Goal: Task Accomplishment & Management: Manage account settings

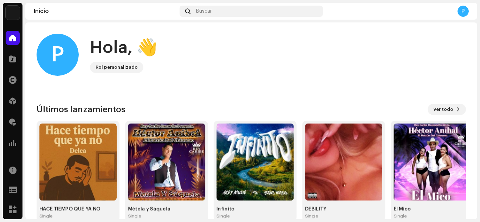
click at [13, 108] on div "Distribución" at bounding box center [13, 101] width 20 height 20
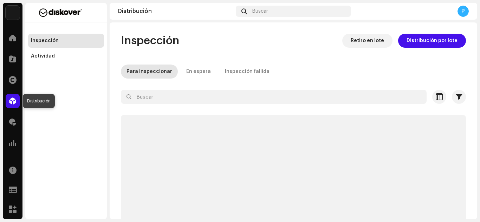
click at [16, 106] on div at bounding box center [13, 101] width 14 height 14
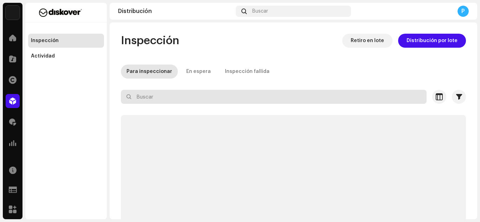
click at [183, 102] on input "text" at bounding box center [274, 97] width 306 height 14
paste input "[PERSON_NAME][EMAIL_ADDRESS][PERSON_NAME][PERSON_NAME][DOMAIN_NAME]"
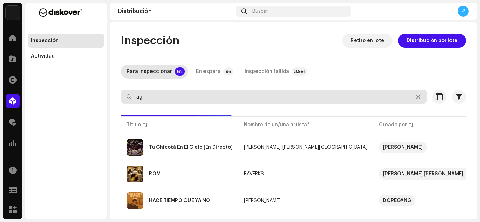
type input "a"
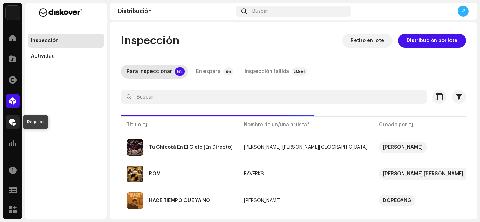
click at [13, 121] on span at bounding box center [12, 122] width 7 height 6
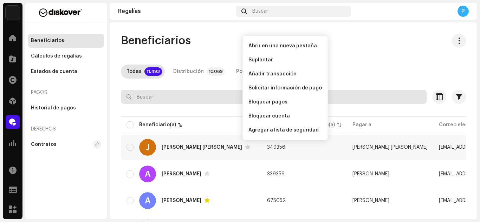
click at [139, 98] on input "text" at bounding box center [274, 97] width 306 height 14
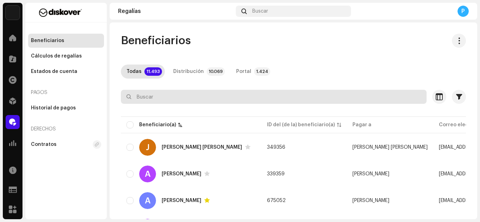
paste input "[PERSON_NAME][EMAIL_ADDRESS][PERSON_NAME][PERSON_NAME][DOMAIN_NAME]"
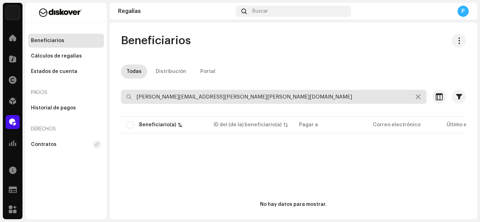
click at [136, 99] on input "[PERSON_NAME][EMAIL_ADDRESS][PERSON_NAME][PERSON_NAME][DOMAIN_NAME]" at bounding box center [274, 97] width 306 height 14
type input "[PERSON_NAME][EMAIL_ADDRESS][PERSON_NAME][PERSON_NAME][DOMAIN_NAME]"
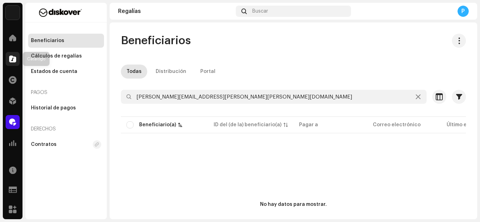
click at [12, 64] on div at bounding box center [13, 59] width 14 height 14
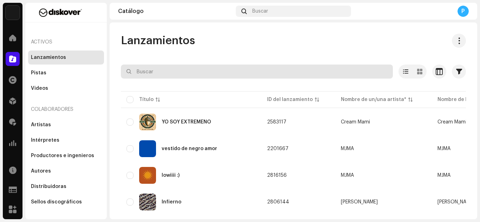
click at [177, 78] on input "text" at bounding box center [257, 72] width 272 height 14
paste input "7108987"
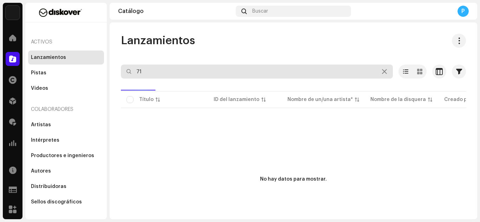
type input "7"
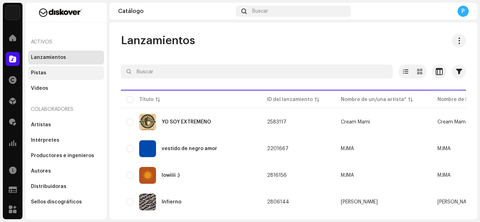
click at [47, 73] on div "Pistas" at bounding box center [66, 73] width 70 height 6
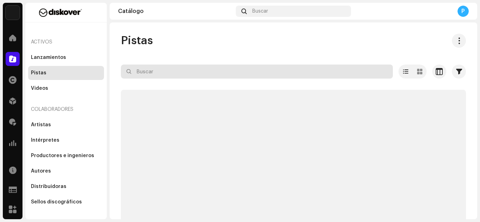
click at [177, 75] on input "text" at bounding box center [257, 72] width 272 height 14
paste input "7108987"
click at [177, 75] on input "7108987" at bounding box center [257, 72] width 272 height 14
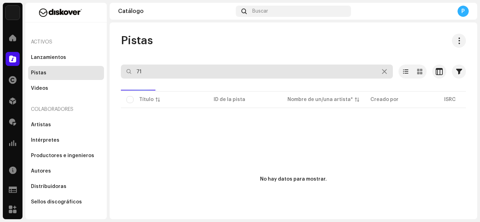
type input "7"
click at [169, 72] on input "text" at bounding box center [257, 72] width 272 height 14
type input "7"
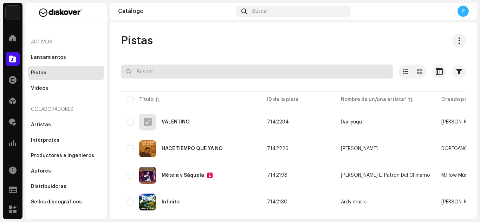
click at [163, 71] on input "text" at bounding box center [257, 72] width 272 height 14
paste input "7316481378167"
type input "7316481378167"
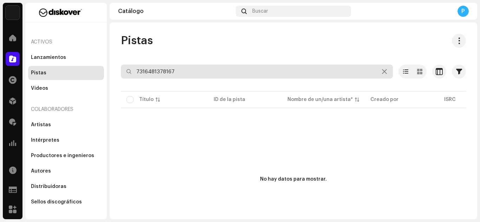
click at [363, 72] on input "7316481378167" at bounding box center [257, 72] width 272 height 14
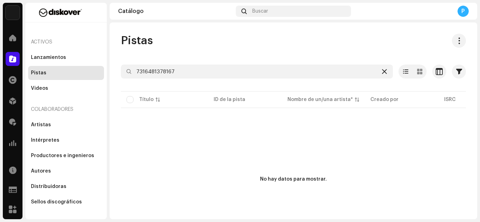
click at [363, 72] on div at bounding box center [384, 71] width 8 height 8
click at [64, 59] on div "Lanzamientos" at bounding box center [66, 58] width 70 height 6
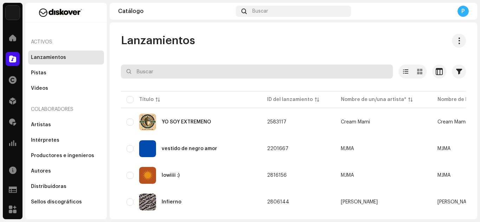
click at [187, 75] on input "text" at bounding box center [257, 72] width 272 height 14
paste input "7316481378167"
type input "7316481378167"
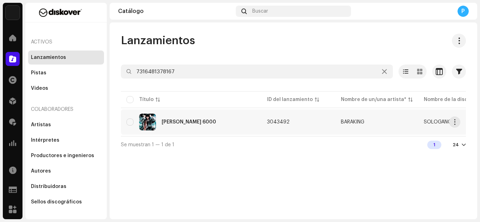
click at [192, 123] on div "[PERSON_NAME] 6000" at bounding box center [189, 122] width 54 height 5
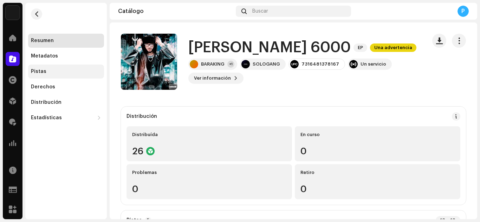
click at [52, 71] on div "Pistas" at bounding box center [66, 72] width 70 height 6
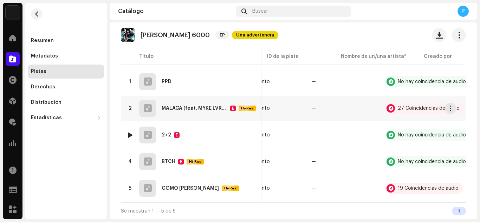
scroll to position [0, 336]
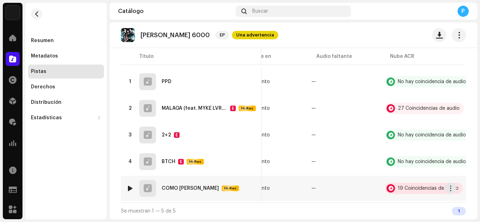
click at [363, 183] on div "19 Coincidencias de audio" at bounding box center [424, 188] width 78 height 11
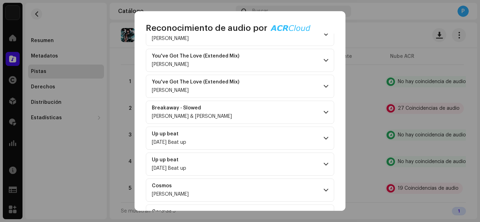
scroll to position [380, 0]
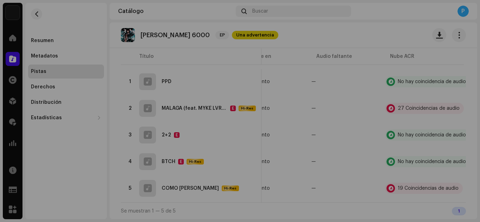
click at [88, 48] on div "Reconocimiento de audio por Remezclas o muestras 18 Canción versionada 1 Todos …" at bounding box center [240, 111] width 480 height 222
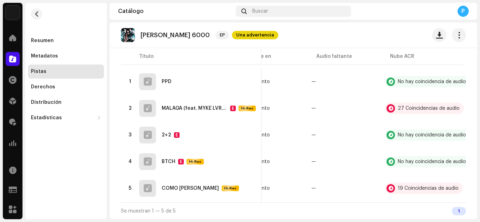
scroll to position [1895, 0]
click at [13, 35] on span at bounding box center [12, 38] width 7 height 6
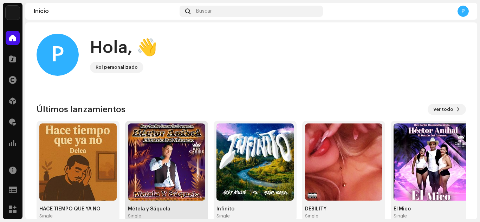
click at [148, 160] on img at bounding box center [166, 162] width 77 height 77
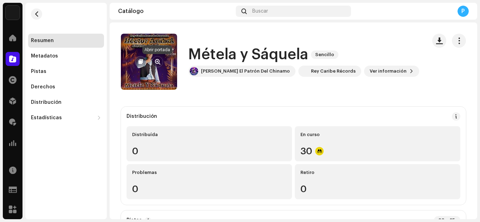
click at [155, 64] on span "button" at bounding box center [157, 62] width 5 height 6
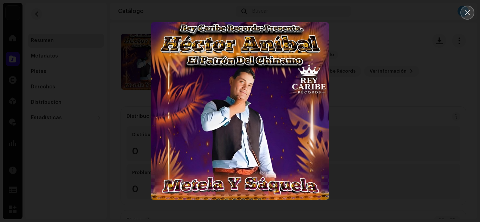
click at [363, 10] on icon "Close" at bounding box center [467, 12] width 6 height 6
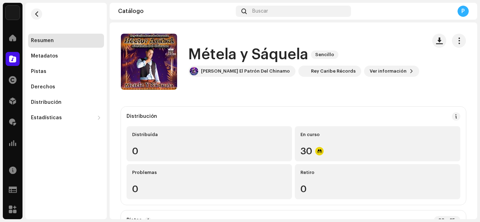
click at [22, 63] on div "Catálogo" at bounding box center [13, 59] width 20 height 20
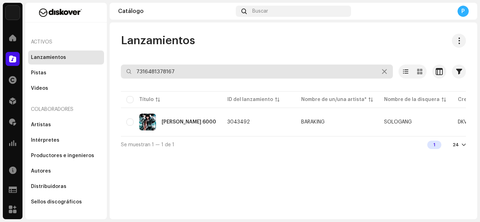
click at [204, 66] on input "7316481378167" at bounding box center [257, 72] width 272 height 14
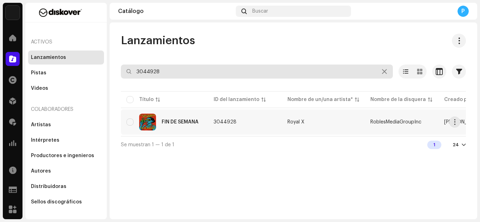
type input "3044928"
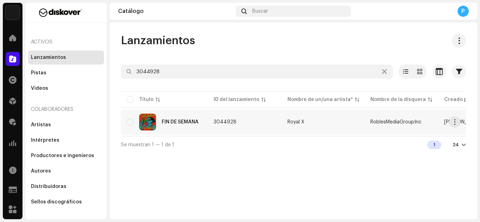
click at [197, 117] on div "FIN DE SEMANA" at bounding box center [165, 122] width 76 height 17
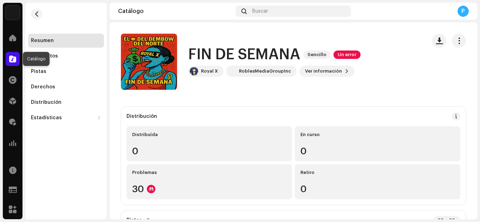
click at [12, 56] on span at bounding box center [12, 59] width 7 height 6
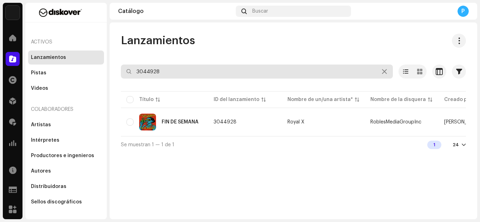
click at [170, 70] on input "3044928" at bounding box center [257, 72] width 272 height 14
paste input "19063"
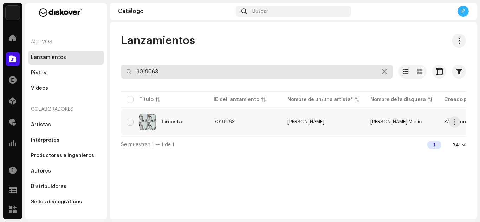
type input "3019063"
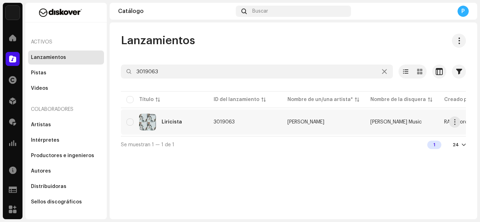
click at [168, 126] on div "Liricista" at bounding box center [165, 122] width 76 height 17
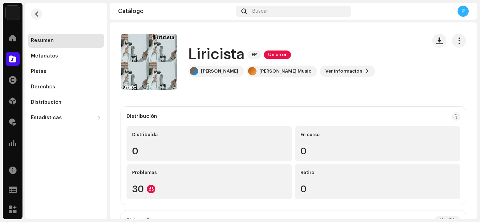
click at [168, 126] on div "Distribución Distribuída 0 En curso 0 Problemas 30 Retiro 0" at bounding box center [293, 156] width 345 height 98
click at [60, 104] on div "Distribución" at bounding box center [66, 103] width 70 height 6
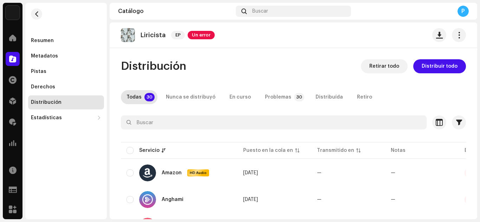
click at [76, 101] on div "Distribución" at bounding box center [66, 103] width 70 height 6
click at [48, 71] on div "Pistas" at bounding box center [66, 72] width 70 height 6
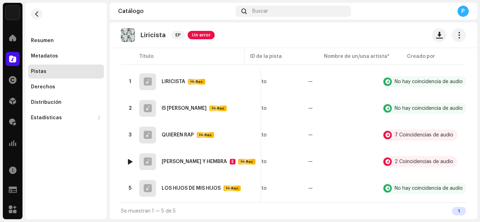
scroll to position [71, 0]
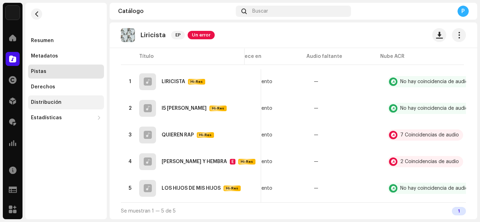
click at [55, 102] on div "Distribución" at bounding box center [46, 103] width 31 height 6
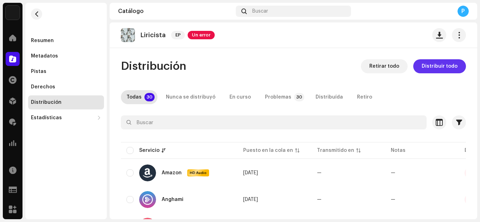
click at [363, 64] on button "Distribuir todo" at bounding box center [439, 66] width 53 height 14
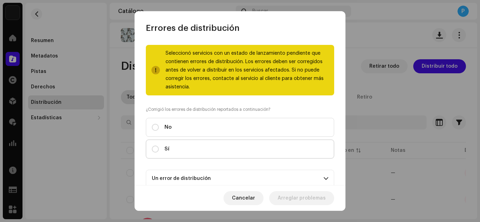
click at [246, 144] on label "Sí" at bounding box center [240, 149] width 188 height 19
click at [159, 146] on input "Sí" at bounding box center [155, 149] width 7 height 7
radio input "true"
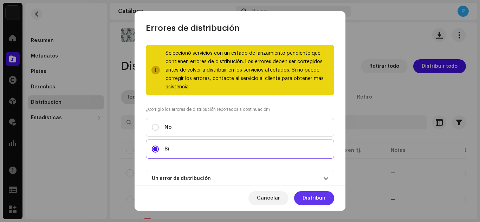
click at [306, 194] on span "Distribuir" at bounding box center [314, 199] width 23 height 14
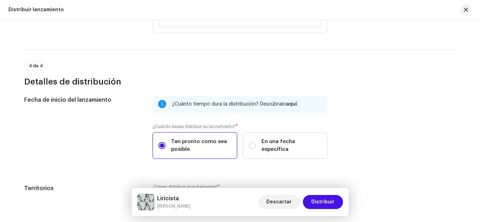
scroll to position [1343, 0]
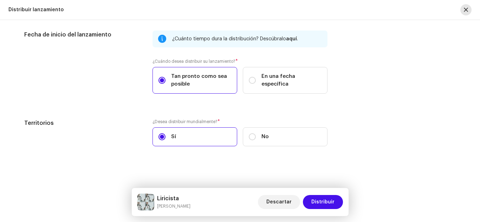
click at [363, 11] on button "button" at bounding box center [465, 9] width 11 height 11
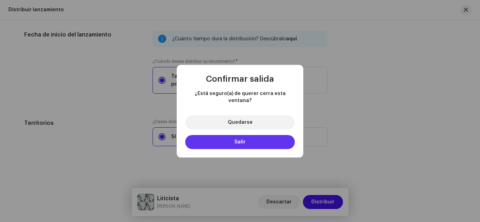
click at [273, 143] on button "Salir" at bounding box center [240, 142] width 110 height 14
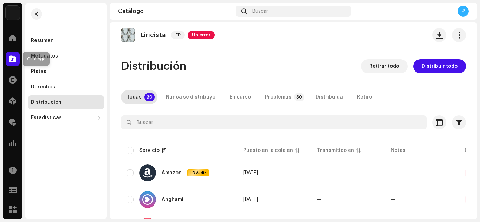
click at [9, 60] on span at bounding box center [12, 59] width 7 height 6
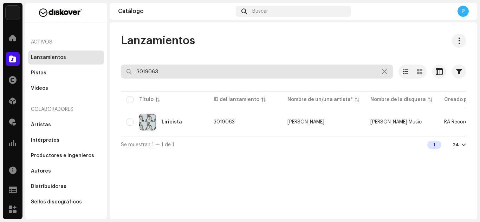
click at [169, 69] on input "3019063" at bounding box center [257, 72] width 272 height 14
paste input "44538"
type input "3044538"
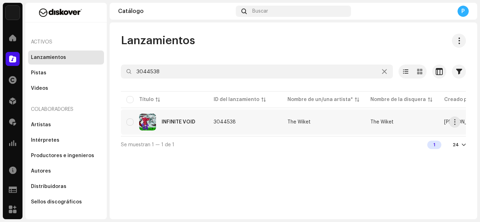
click at [175, 129] on div "INFINITE VOID" at bounding box center [165, 122] width 76 height 17
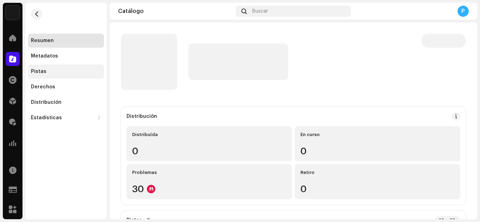
click at [49, 74] on div "Pistas" at bounding box center [66, 72] width 70 height 6
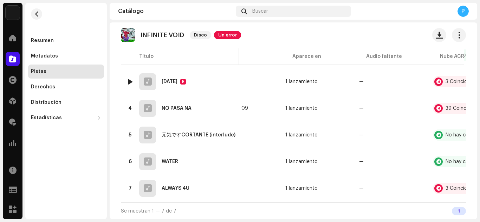
scroll to position [0, 316]
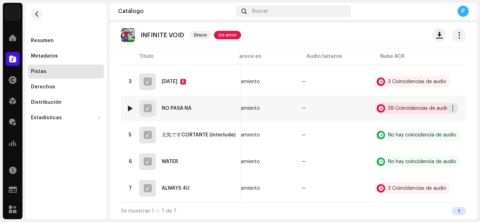
click at [363, 106] on div "39 Coincidencias de audio" at bounding box center [419, 108] width 62 height 5
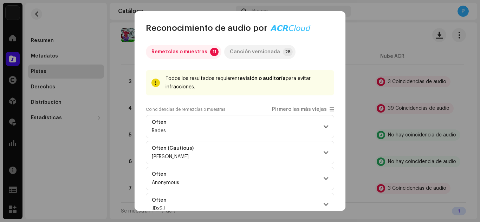
click at [241, 48] on div "Canción versionada" at bounding box center [255, 52] width 50 height 14
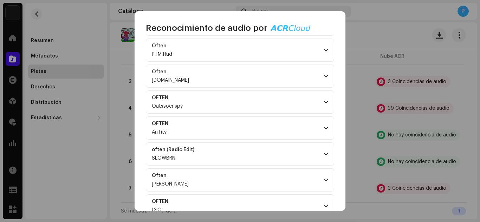
scroll to position [640, 0]
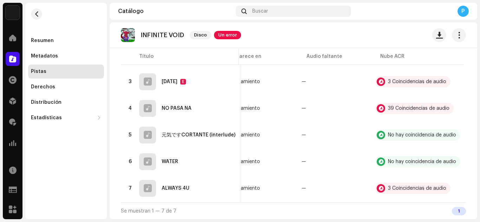
click at [363, 29] on div "Reconocimiento de audio por Remezclas o muestras 11 Canción versionada 28 Todos…" at bounding box center [240, 111] width 480 height 222
click at [130, 107] on div at bounding box center [130, 109] width 5 height 6
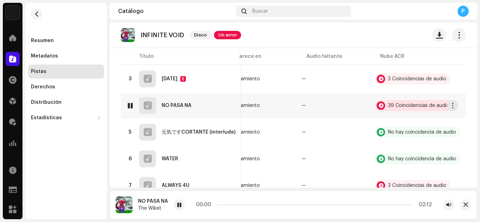
click at [363, 109] on div "39 Coincidencias de audio" at bounding box center [414, 105] width 78 height 11
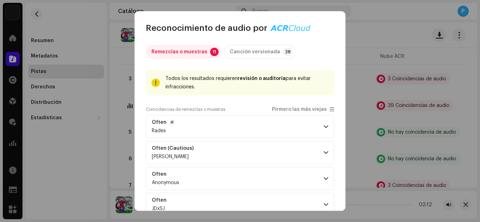
click at [325, 128] on span at bounding box center [326, 127] width 5 height 6
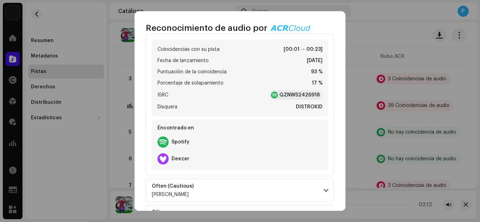
scroll to position [105, 0]
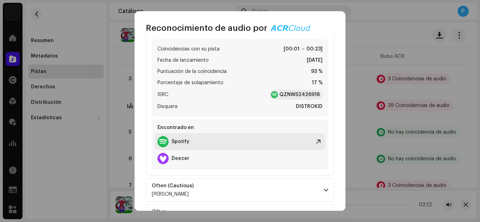
drag, startPoint x: 189, startPoint y: 141, endPoint x: 309, endPoint y: 148, distance: 120.7
click at [309, 148] on div "Spotify" at bounding box center [240, 142] width 171 height 17
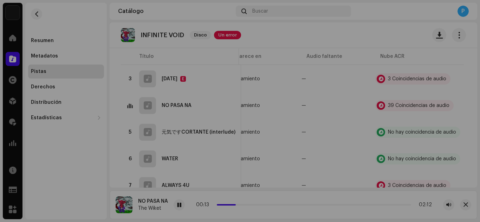
click at [117, 99] on div "Reconocimiento de audio por Remezclas o muestras 11 Canción versionada 28 Todos…" at bounding box center [240, 111] width 480 height 222
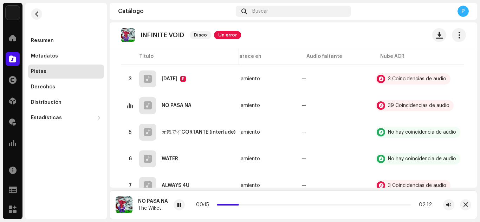
click at [255, 207] on div "00:15 02:12" at bounding box center [314, 205] width 236 height 6
click at [255, 207] on div "00:16 02:12" at bounding box center [314, 205] width 236 height 6
click at [250, 204] on div "00:16 02:12" at bounding box center [314, 205] width 236 height 6
click at [252, 207] on div "00:17 02:12" at bounding box center [314, 205] width 236 height 6
click at [255, 204] on div "00:18 02:12" at bounding box center [314, 205] width 236 height 6
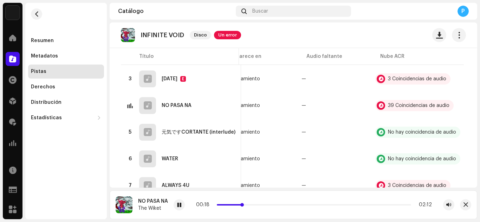
click at [257, 206] on p-slider at bounding box center [314, 205] width 194 height 1
click at [180, 202] on div at bounding box center [179, 205] width 11 height 11
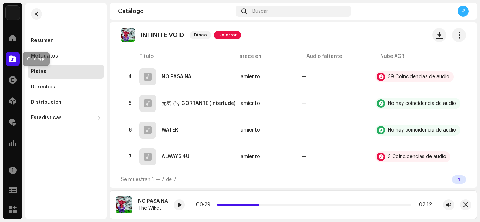
click at [13, 57] on span at bounding box center [12, 59] width 7 height 6
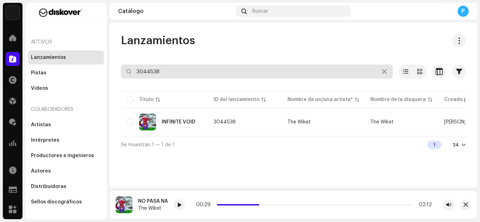
click at [187, 73] on input "3044538" at bounding box center [257, 72] width 272 height 14
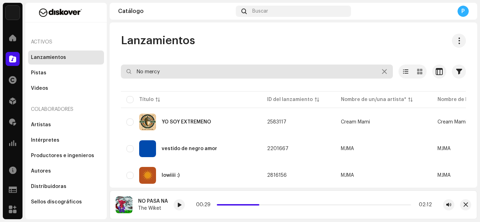
type input "No mercy"
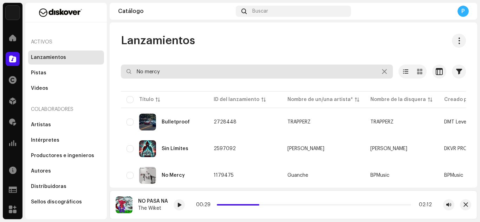
scroll to position [48, 0]
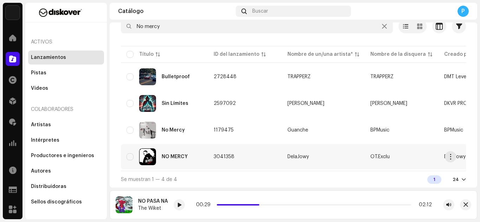
click at [190, 152] on div "NO MERCY" at bounding box center [165, 157] width 76 height 17
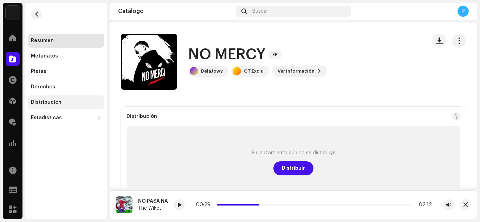
click at [65, 102] on div "Distribución" at bounding box center [66, 103] width 70 height 6
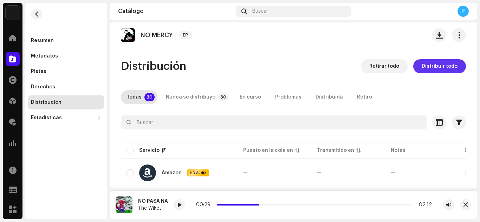
click at [363, 63] on span "Distribuir todo" at bounding box center [440, 66] width 36 height 14
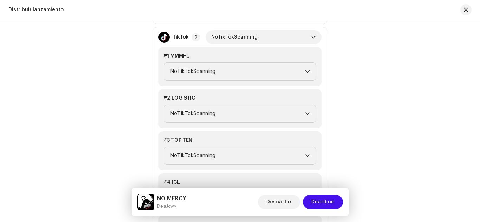
scroll to position [850, 0]
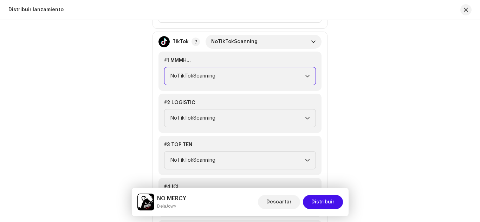
click at [226, 78] on span "NoTikTokScanning" at bounding box center [237, 76] width 135 height 18
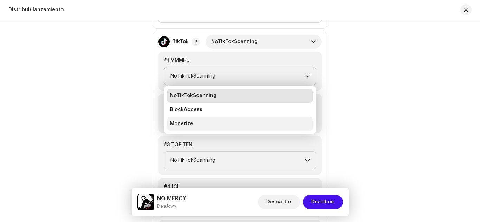
click at [203, 121] on li "Monetize" at bounding box center [239, 124] width 145 height 14
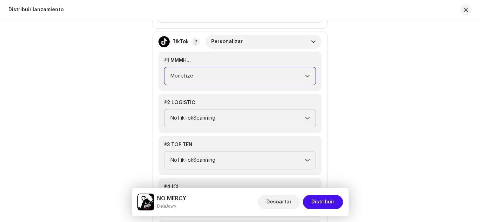
click at [226, 116] on span "NoTikTokScanning" at bounding box center [237, 119] width 135 height 18
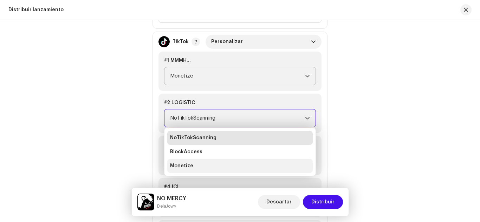
click at [207, 164] on li "Monetize" at bounding box center [239, 166] width 145 height 14
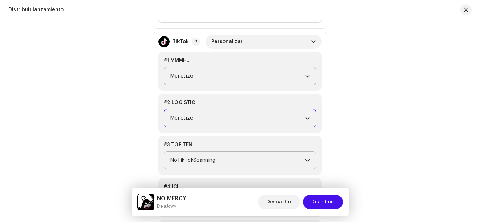
click at [220, 156] on span "NoTikTokScanning" at bounding box center [237, 161] width 135 height 18
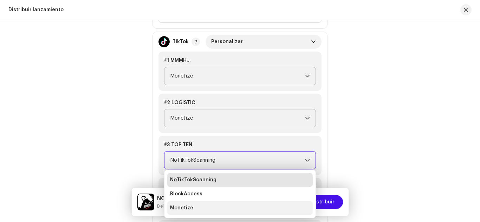
click at [187, 205] on span "Monetize" at bounding box center [181, 208] width 23 height 7
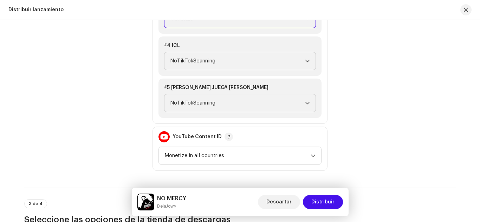
scroll to position [992, 0]
click at [221, 64] on span "NoTikTokScanning" at bounding box center [237, 61] width 135 height 18
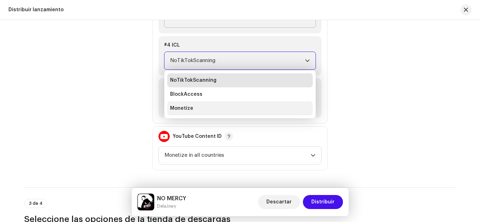
click at [208, 105] on li "Monetize" at bounding box center [239, 109] width 145 height 14
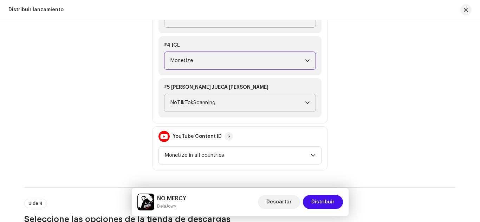
click at [205, 103] on span "NoTikTokScanning" at bounding box center [237, 103] width 135 height 18
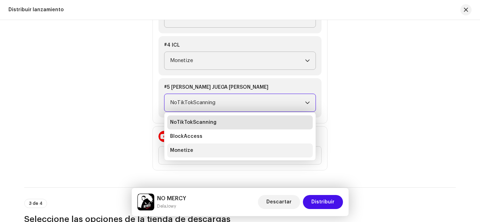
click at [186, 147] on span "Monetize" at bounding box center [181, 150] width 23 height 7
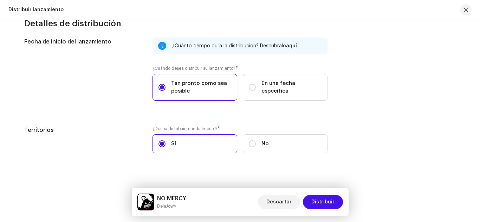
scroll to position [1343, 0]
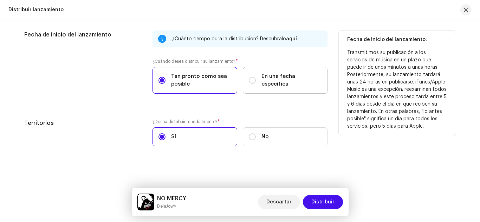
click at [271, 90] on label "En una fecha específica" at bounding box center [285, 80] width 85 height 27
click at [256, 84] on input "En una fecha específica" at bounding box center [252, 80] width 7 height 7
radio input "true"
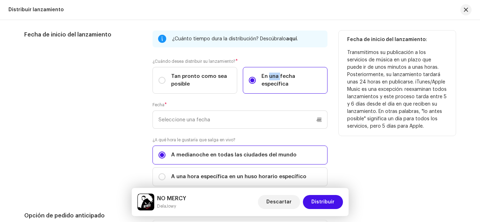
click at [271, 90] on label "En una fecha específica" at bounding box center [285, 80] width 85 height 27
click at [256, 84] on input "En una fecha específica" at bounding box center [252, 80] width 7 height 7
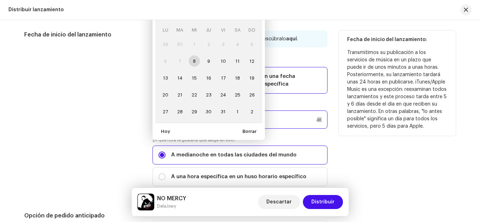
click at [226, 114] on p-datepicker "octubre 2025 LU MA [PERSON_NAME] VI SA DO 29 30 1 2 3 4 5 6 7 8 9 10 11 12 13 1…" at bounding box center [240, 120] width 175 height 18
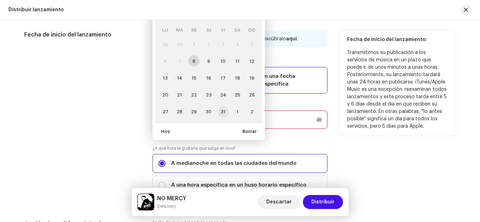
click at [226, 113] on span "31" at bounding box center [223, 111] width 11 height 11
type input "[DATE]"
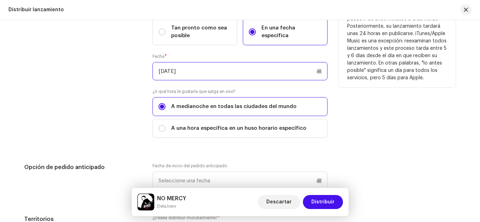
scroll to position [1392, 0]
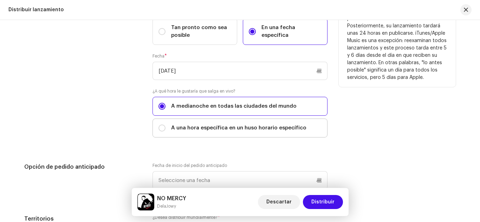
click at [261, 128] on span "A una hora específica en un huso horario específico" at bounding box center [238, 128] width 135 height 8
click at [166, 128] on input "A una hora específica en un huso horario específico" at bounding box center [161, 128] width 7 height 7
radio input "true"
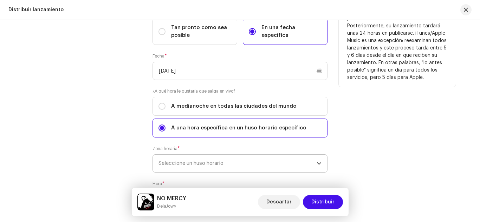
click at [206, 165] on span "Seleccione un huso horario" at bounding box center [237, 164] width 158 height 18
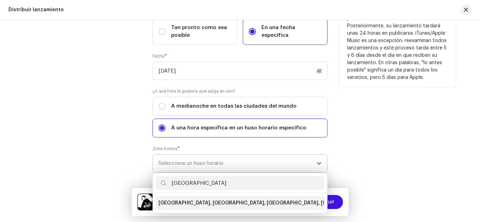
type input "[GEOGRAPHIC_DATA]"
click at [196, 203] on span "[GEOGRAPHIC_DATA], [GEOGRAPHIC_DATA], [GEOGRAPHIC_DATA], [GEOGRAPHIC_DATA]" at bounding box center [265, 203] width 214 height 7
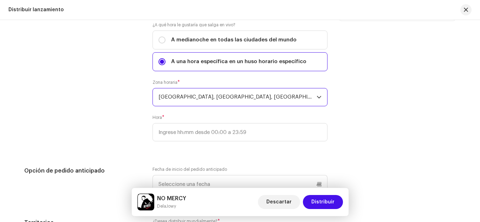
scroll to position [1459, 0]
click at [221, 130] on input ":" at bounding box center [240, 132] width 175 height 18
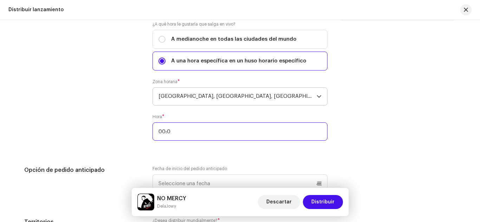
type input "00:00"
click at [93, 109] on div "Fecha de inicio del lanzamiento" at bounding box center [82, 32] width 117 height 235
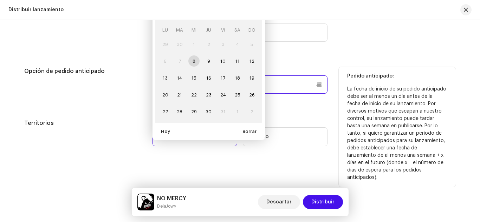
click at [164, 87] on p-datepicker "octubre 2025 LU MA [PERSON_NAME] VI SA DO 29 30 1 2 3 4 5 6 7 8 9 10 11 12 13 1…" at bounding box center [240, 85] width 175 height 18
click at [191, 59] on td "8" at bounding box center [194, 61] width 14 height 17
click at [208, 60] on span "9" at bounding box center [208, 61] width 11 height 11
type input "[DATE]"
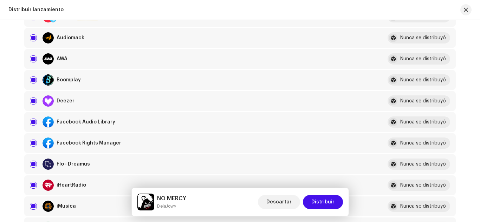
scroll to position [0, 0]
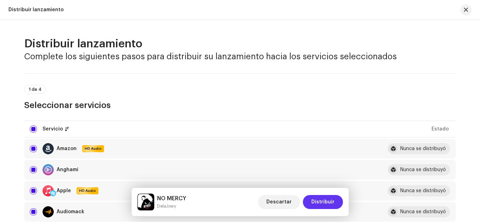
click at [318, 200] on span "Distribuir" at bounding box center [322, 202] width 23 height 14
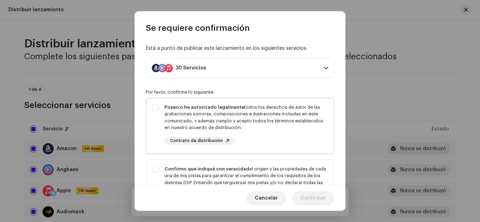
click at [209, 121] on div "Poseo o he autorizado legalmente todos los derechos de autor de las grabaciones…" at bounding box center [246, 117] width 164 height 27
checkbox input "true"
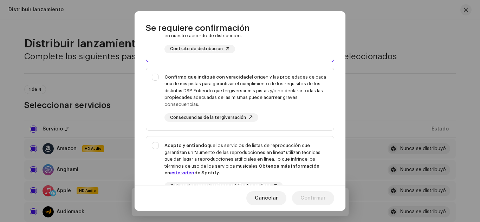
click at [192, 85] on div "Confirmo que indiqué con veracidad el origen y las propiedades de cada una de m…" at bounding box center [246, 91] width 164 height 34
checkbox input "true"
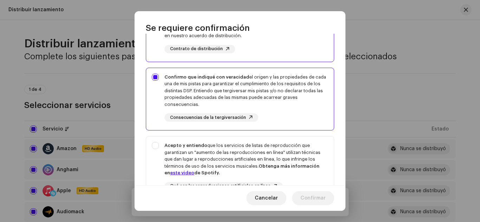
scroll to position [173, 0]
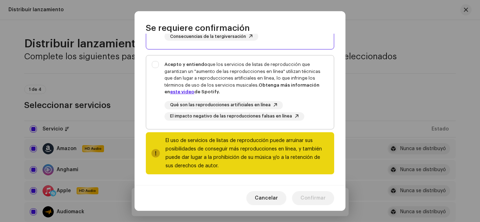
click at [199, 66] on strong "Acepto y entiendo" at bounding box center [185, 64] width 43 height 5
checkbox input "true"
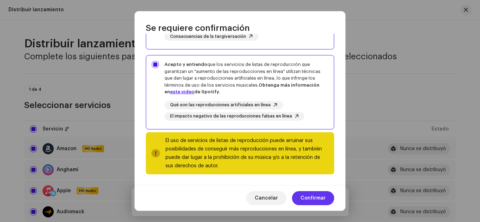
click at [316, 200] on span "Confirmar" at bounding box center [312, 199] width 25 height 14
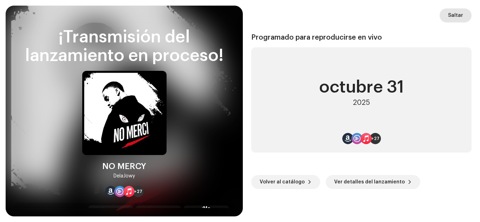
click at [363, 17] on span "Saltar" at bounding box center [455, 15] width 15 height 14
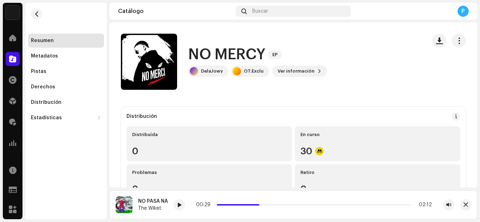
click at [209, 50] on h1 "NO MERCY" at bounding box center [226, 55] width 77 height 16
click at [13, 95] on div at bounding box center [13, 101] width 14 height 14
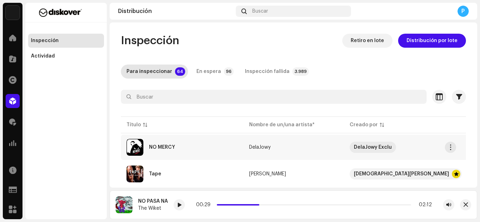
click at [203, 144] on div "NO MERCY" at bounding box center [182, 147] width 111 height 17
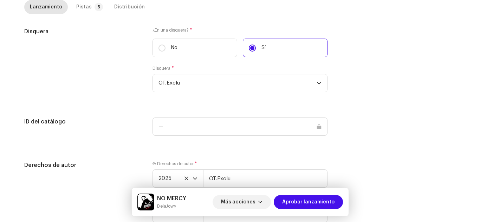
scroll to position [712, 0]
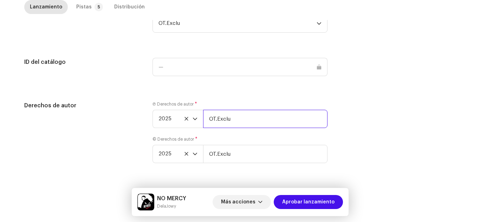
click at [239, 117] on input "OT.Exclu" at bounding box center [265, 119] width 124 height 18
type input "OT.Exclu | Distributed by Diskover Co."
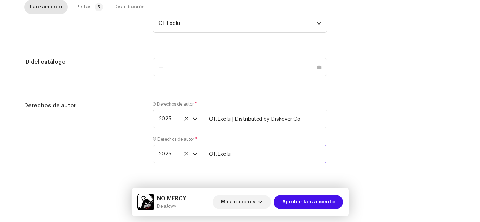
click at [245, 156] on input "OT.Exclu" at bounding box center [265, 154] width 124 height 18
type input "OT.Exclu | Distributed by Diskover Co."
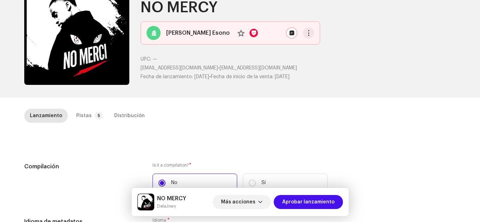
scroll to position [50, 0]
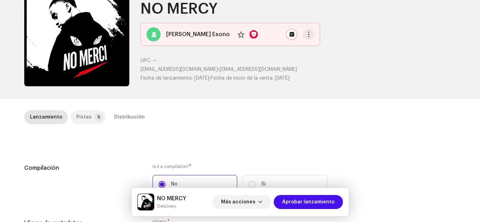
click at [83, 116] on div "Pistas" at bounding box center [83, 117] width 15 height 14
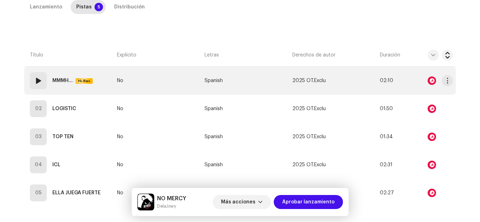
scroll to position [206, 0]
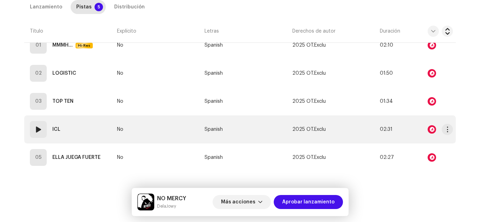
click at [88, 129] on td "04 ICL" at bounding box center [69, 130] width 90 height 28
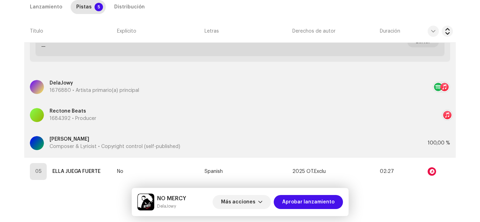
scroll to position [374, 0]
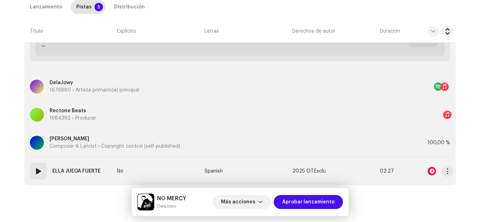
click at [78, 166] on strong "ELLA JUEGA FUERTE" at bounding box center [76, 171] width 48 height 14
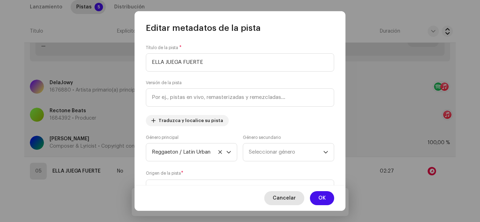
click at [284, 198] on span "Cancelar" at bounding box center [284, 199] width 23 height 14
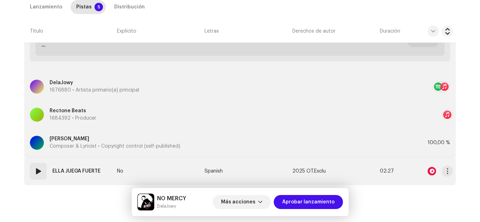
click at [146, 171] on td "No" at bounding box center [158, 171] width 88 height 28
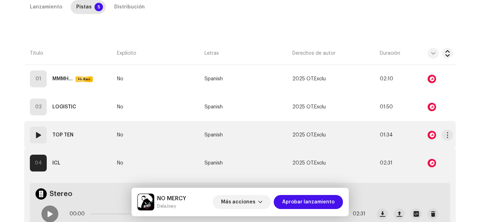
scroll to position [172, 0]
click at [157, 142] on td "No" at bounding box center [158, 136] width 88 height 28
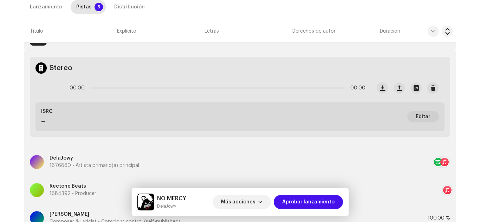
scroll to position [270, 0]
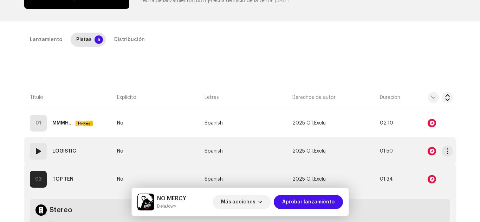
click at [145, 155] on td "No" at bounding box center [158, 151] width 88 height 28
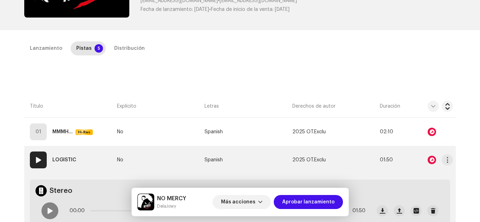
scroll to position [117, 0]
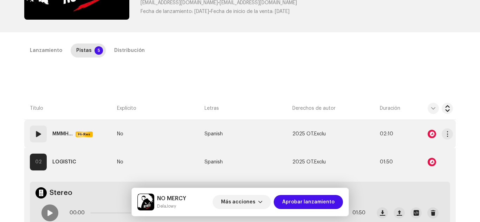
click at [148, 136] on td "No" at bounding box center [158, 134] width 88 height 28
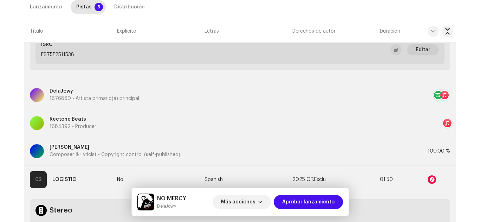
scroll to position [281, 0]
click at [52, 6] on div "Lanzamiento" at bounding box center [46, 7] width 32 height 14
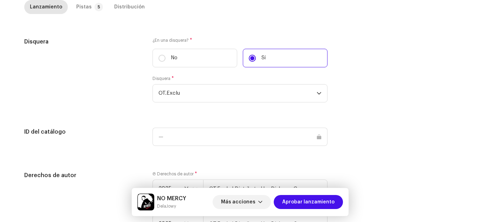
scroll to position [712, 0]
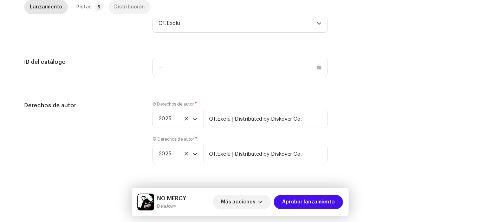
click at [139, 6] on p-tab "Distribución" at bounding box center [130, 7] width 42 height 14
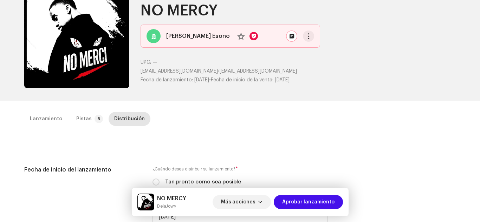
scroll to position [0, 0]
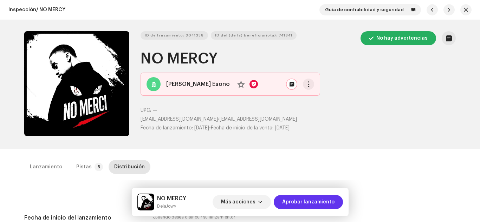
click at [333, 199] on span "Aprobar lanzamiento" at bounding box center [308, 202] width 52 height 14
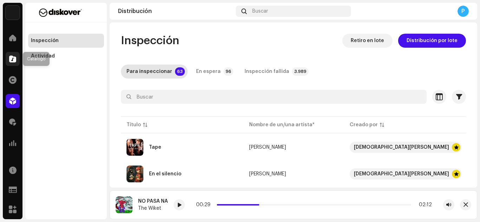
click at [15, 61] on span at bounding box center [12, 59] width 7 height 6
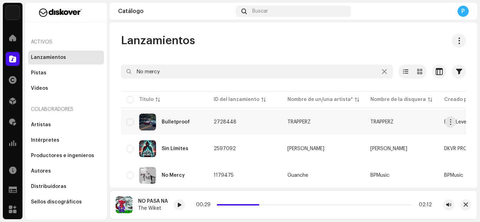
scroll to position [48, 0]
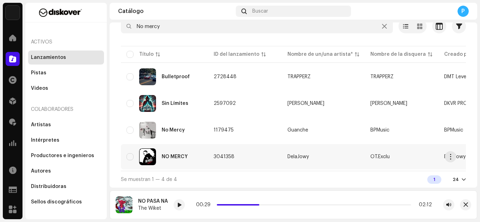
click at [183, 150] on div "NO MERCY" at bounding box center [165, 157] width 76 height 17
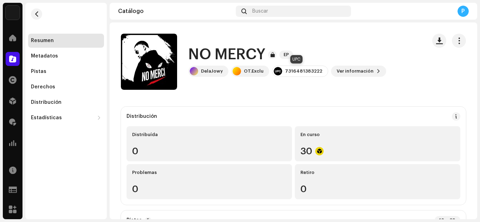
click at [299, 71] on div "7316481383222" at bounding box center [303, 72] width 37 height 6
copy div "7316481383222"
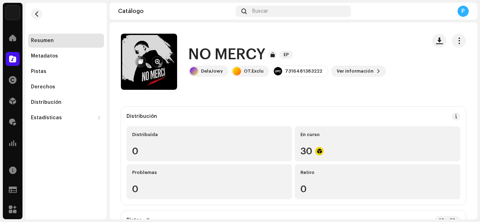
click at [163, 76] on re-a-cover at bounding box center [149, 62] width 56 height 56
click at [159, 63] on span "button" at bounding box center [157, 62] width 5 height 6
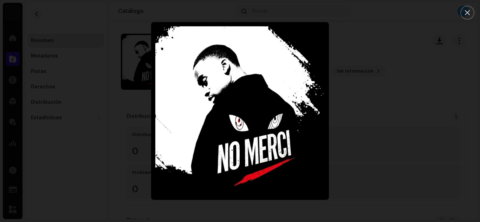
click at [417, 82] on div at bounding box center [240, 111] width 480 height 222
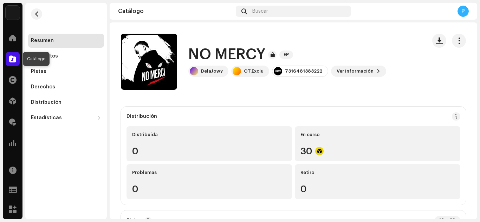
click at [12, 57] on span at bounding box center [12, 59] width 7 height 6
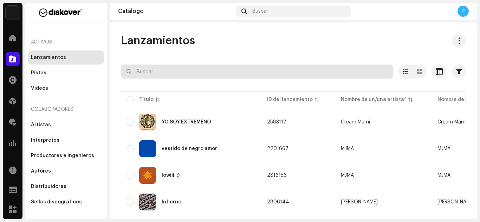
click at [186, 78] on input "text" at bounding box center [257, 72] width 272 height 14
paste input "3046019"
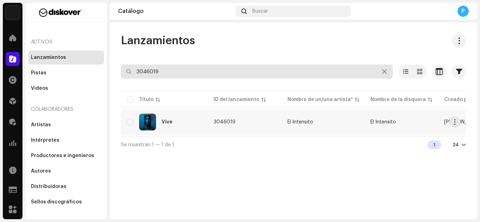
type input "3046019"
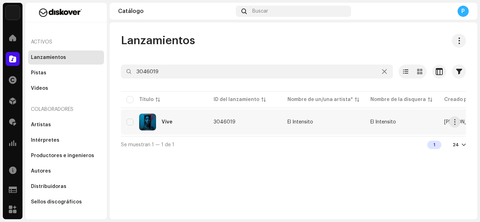
click at [175, 123] on div "Vive" at bounding box center [165, 122] width 76 height 17
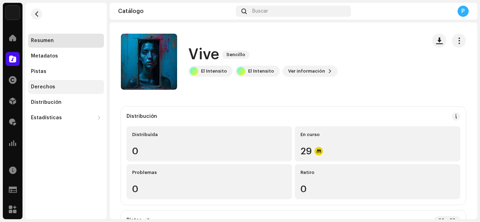
click at [59, 92] on div "Derechos" at bounding box center [66, 87] width 76 height 14
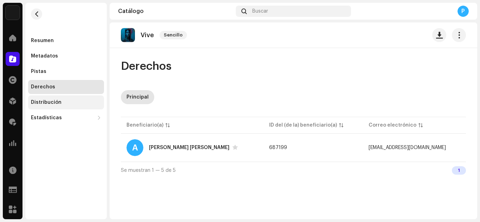
click at [67, 99] on div "Distribución" at bounding box center [66, 103] width 76 height 14
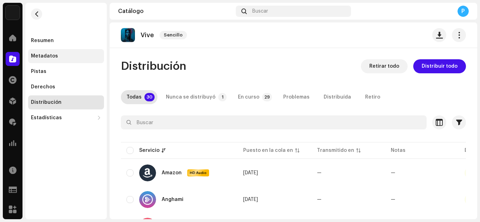
click at [59, 53] on div "Metadatos" at bounding box center [66, 56] width 76 height 14
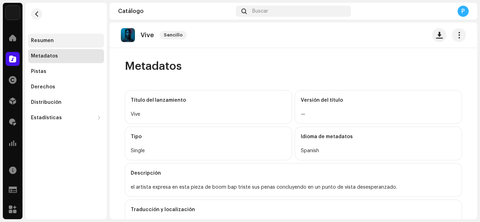
click at [57, 44] on div "Resumen" at bounding box center [66, 41] width 76 height 14
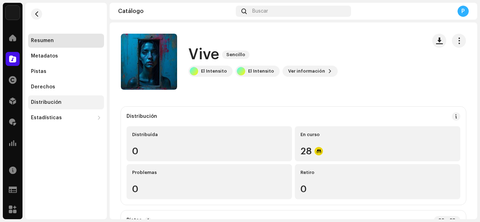
click at [53, 99] on div "Distribución" at bounding box center [66, 103] width 76 height 14
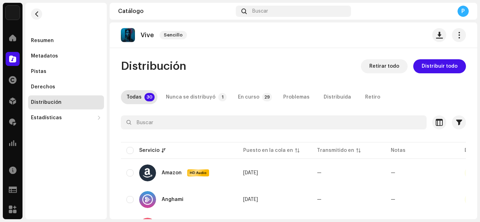
click at [173, 100] on div "Nunca se distribuyó" at bounding box center [191, 97] width 50 height 14
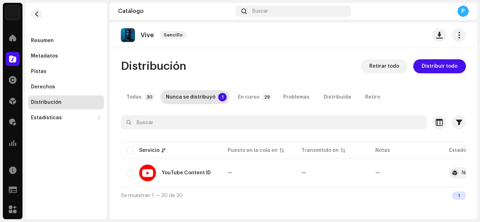
scroll to position [0, 49]
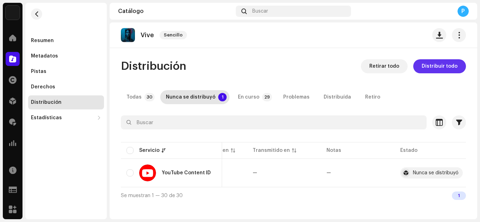
click at [435, 70] on span "Distribuir todo" at bounding box center [440, 66] width 36 height 14
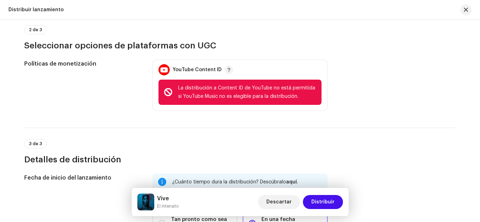
scroll to position [0, 0]
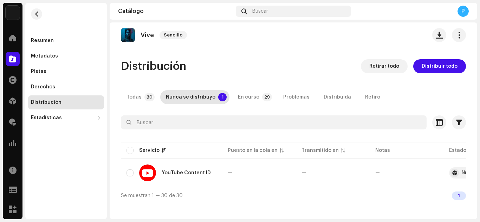
click at [144, 39] on div "Vive Sencillo" at bounding box center [155, 35] width 69 height 14
copy p "Vive"
click at [17, 119] on div at bounding box center [13, 122] width 14 height 14
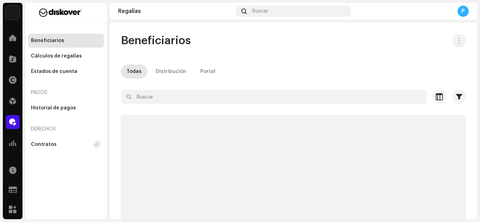
click at [15, 109] on div "Distribución" at bounding box center [13, 101] width 20 height 20
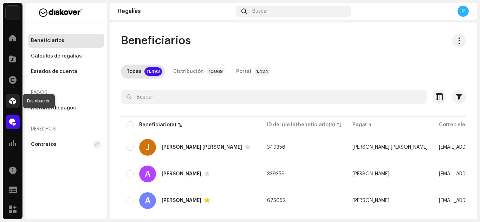
click at [13, 98] on span at bounding box center [12, 101] width 7 height 6
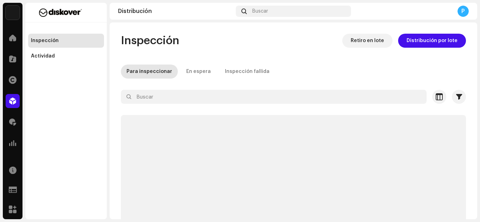
click at [149, 105] on div at bounding box center [293, 109] width 345 height 11
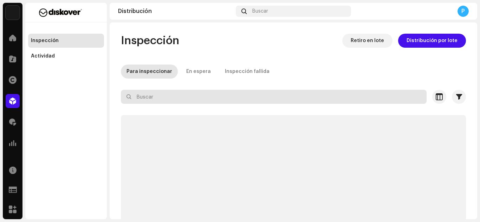
click at [152, 100] on input "text" at bounding box center [274, 97] width 306 height 14
paste input "Vive"
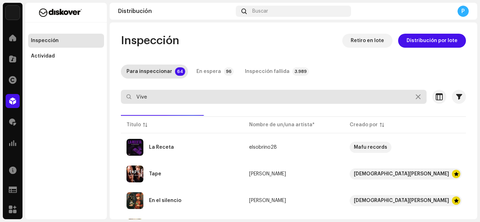
type input "Vive"
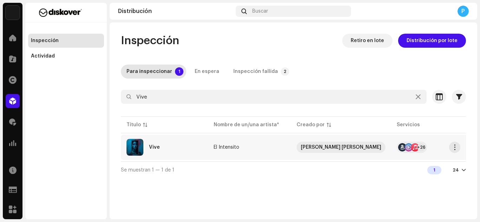
click at [169, 136] on td "Vive" at bounding box center [164, 147] width 87 height 25
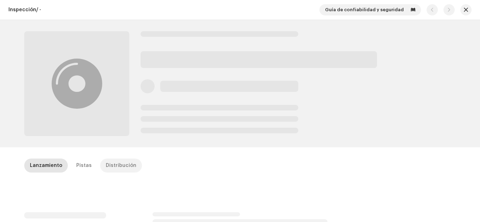
click at [114, 162] on div "Distribución" at bounding box center [121, 166] width 31 height 14
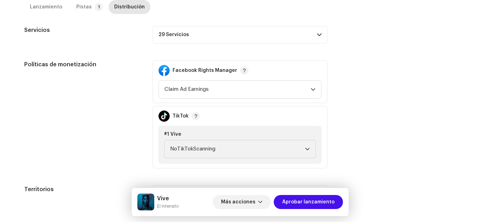
scroll to position [380, 0]
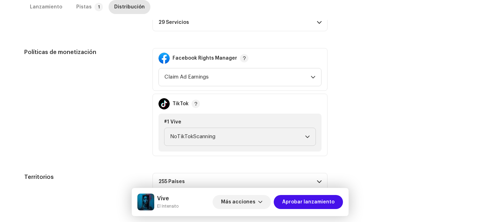
click at [276, 22] on p-accordion-header "29 Servicios" at bounding box center [240, 23] width 175 height 18
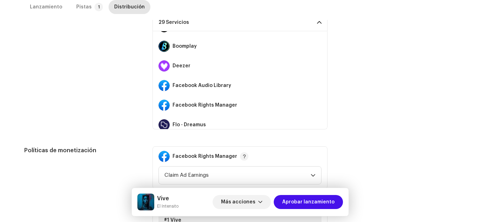
scroll to position [120, 0]
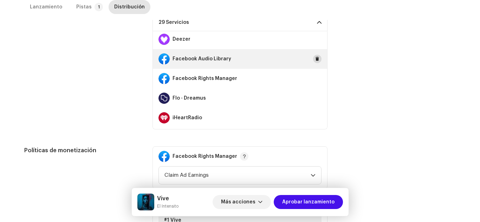
click at [315, 60] on span at bounding box center [317, 59] width 4 height 6
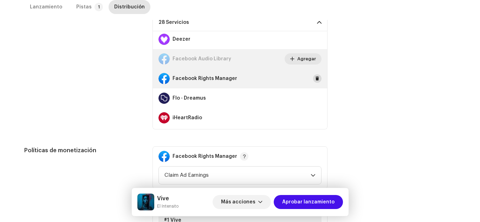
click at [313, 78] on button at bounding box center [317, 79] width 8 height 8
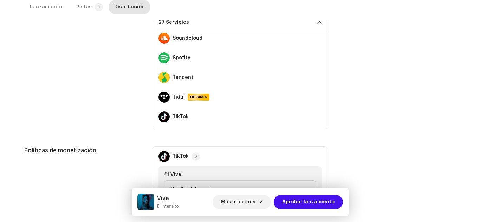
scroll to position [425, 0]
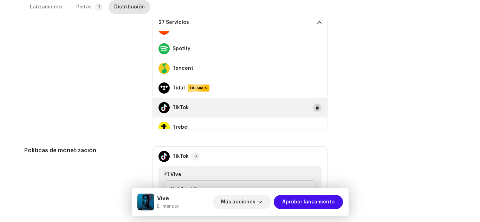
click at [316, 109] on span at bounding box center [317, 108] width 4 height 6
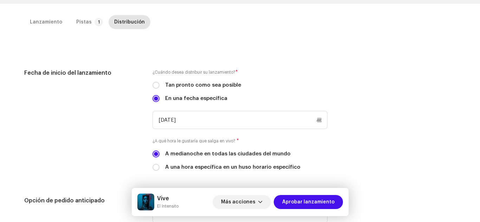
scroll to position [0, 0]
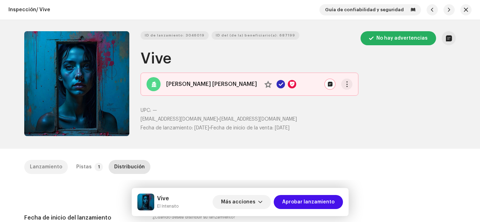
click at [50, 162] on div "Lanzamiento" at bounding box center [46, 167] width 32 height 14
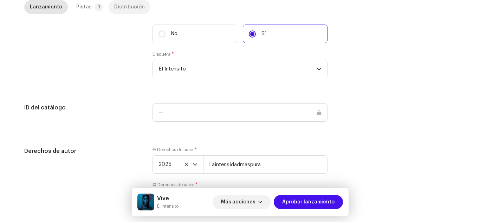
scroll to position [712, 0]
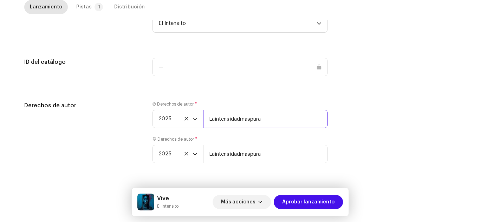
click at [278, 120] on input "Laintensidadmaspura" at bounding box center [265, 119] width 124 height 18
type input "Laintensidadmaspura | Distributed by Diskover Co."
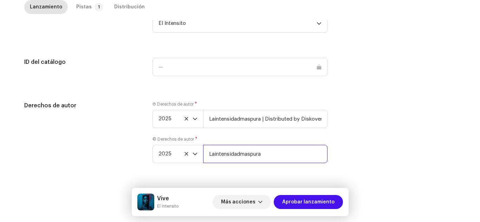
click at [278, 151] on input "Laintensidadmaspura" at bounding box center [265, 154] width 124 height 18
type input "Laintensidadmaspura | Distributed by Diskover Co."
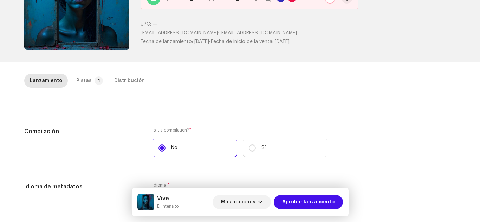
scroll to position [0, 0]
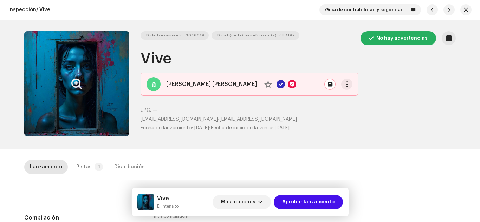
drag, startPoint x: 86, startPoint y: 95, endPoint x: 79, endPoint y: 86, distance: 12.0
click at [79, 86] on icon "Zoom Image" at bounding box center [76, 84] width 11 height 6
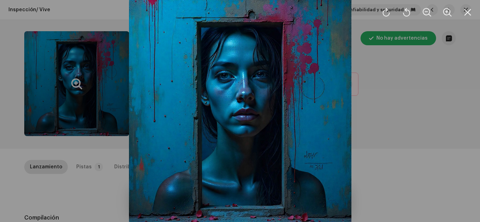
click at [5, 95] on div at bounding box center [240, 111] width 480 height 222
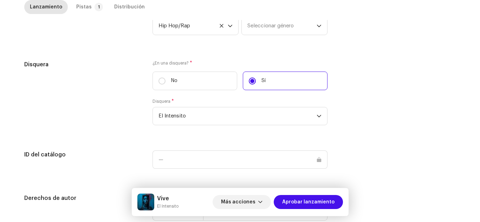
scroll to position [712, 0]
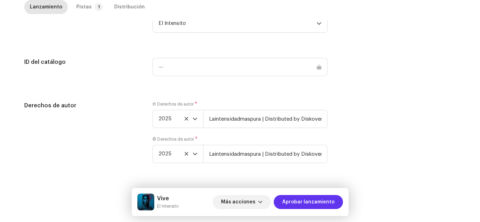
click at [320, 201] on span "Aprobar lanzamiento" at bounding box center [308, 202] width 52 height 14
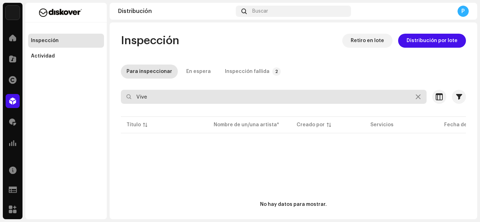
click at [164, 98] on input "Vive" at bounding box center [274, 97] width 306 height 14
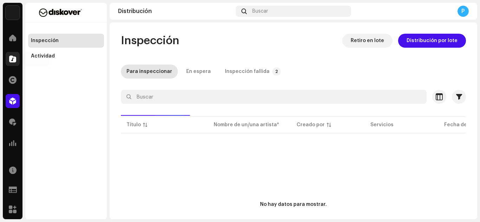
click at [17, 64] on div at bounding box center [13, 59] width 14 height 14
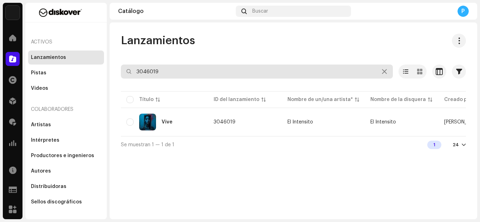
click at [173, 71] on input "3046019" at bounding box center [257, 72] width 272 height 14
paste input "7316477717031"
type input "7316477717031"
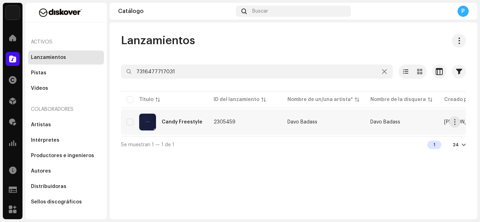
click at [196, 121] on div "Candy Freestyle" at bounding box center [182, 122] width 41 height 5
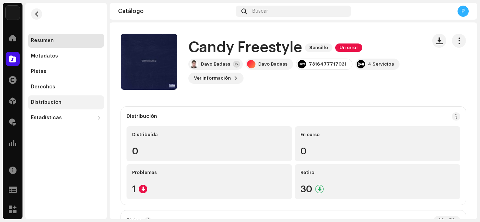
click at [71, 99] on div "Distribución" at bounding box center [66, 103] width 76 height 14
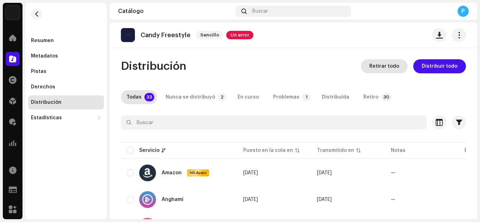
click at [378, 65] on span "Retirar todo" at bounding box center [384, 66] width 30 height 14
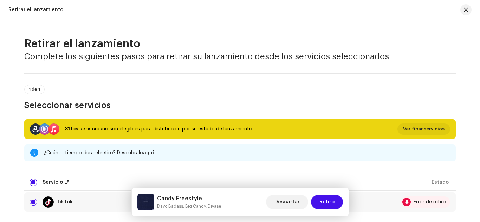
scroll to position [59, 0]
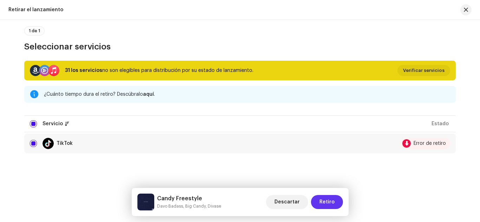
click at [319, 197] on button "Retiro" at bounding box center [327, 202] width 32 height 14
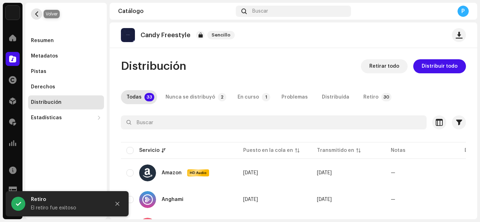
click at [38, 16] on span "button" at bounding box center [36, 14] width 5 height 6
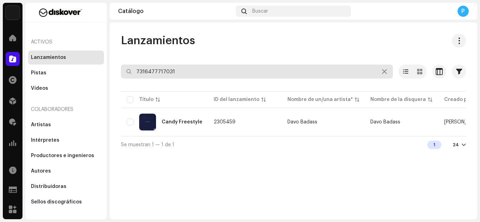
click at [194, 72] on input "7316477717031" at bounding box center [257, 72] width 272 height 14
paste input "150333"
type input "7316477150333"
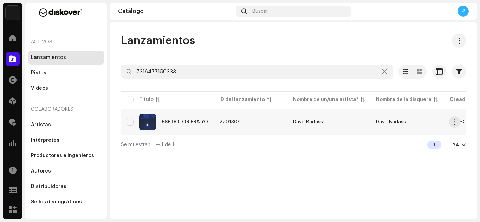
click at [185, 123] on div "ESE DOLOR ERA YO" at bounding box center [185, 122] width 46 height 5
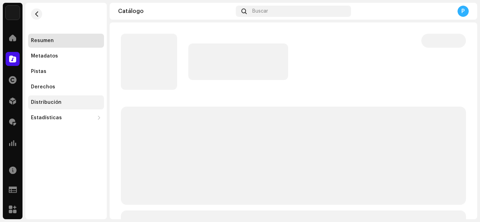
click at [60, 99] on div "Distribución" at bounding box center [66, 103] width 76 height 14
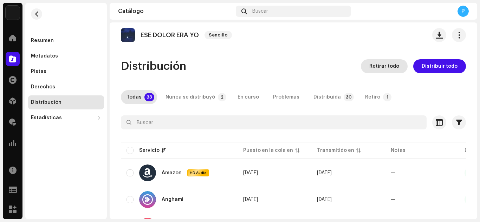
click at [375, 65] on span "Retirar todo" at bounding box center [384, 66] width 30 height 14
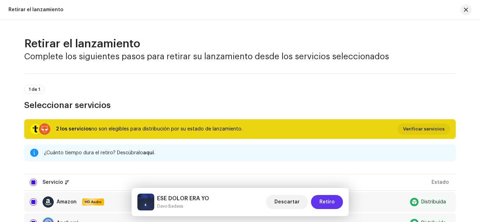
click at [325, 203] on span "Retiro" at bounding box center [326, 202] width 15 height 14
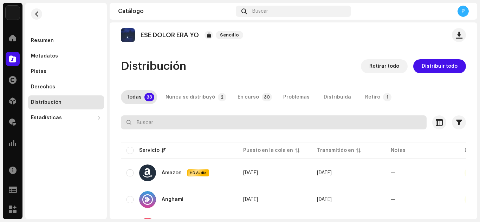
click at [165, 123] on input "text" at bounding box center [274, 123] width 306 height 14
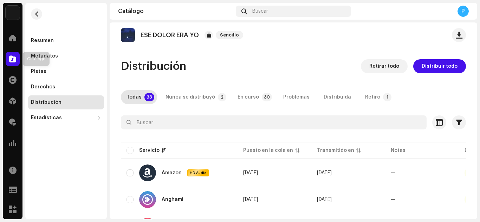
click at [18, 57] on div at bounding box center [13, 59] width 14 height 14
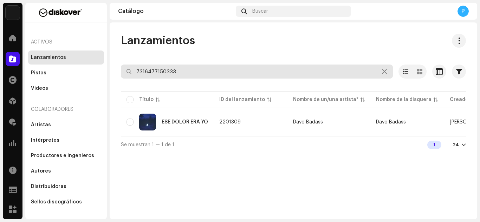
click at [191, 76] on input "7316477150333" at bounding box center [257, 72] width 272 height 14
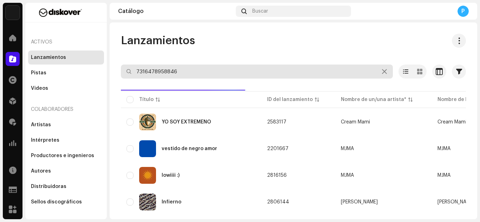
type input "7316478958846"
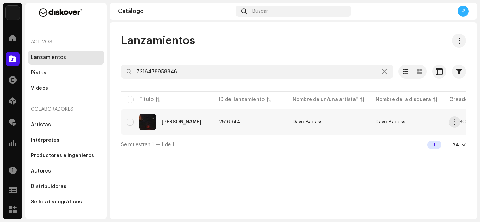
click at [186, 120] on div "LUZ" at bounding box center [167, 122] width 81 height 17
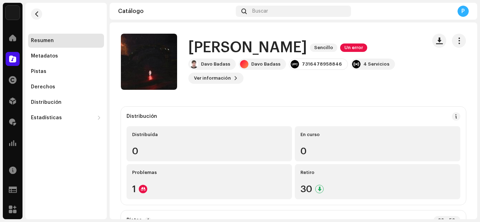
click at [9, 58] on span at bounding box center [12, 59] width 7 height 6
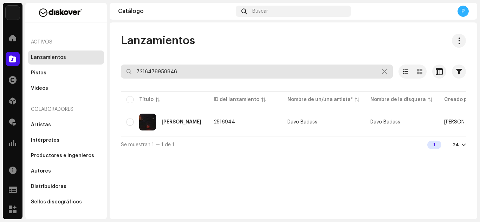
click at [206, 66] on input "7316478958846" at bounding box center [257, 72] width 272 height 14
paste input "3044084"
type input "3044084"
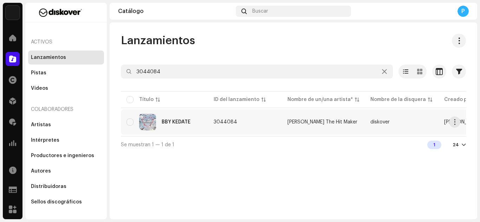
click at [174, 119] on div "BBY KÉDATE" at bounding box center [165, 122] width 76 height 17
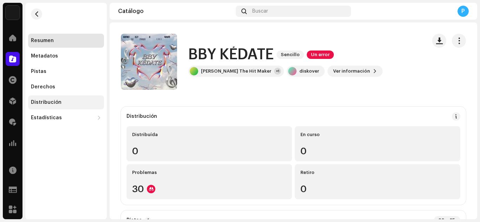
click at [68, 107] on div "Distribución" at bounding box center [66, 103] width 76 height 14
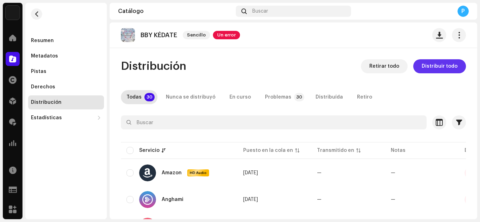
click at [446, 64] on span "Distribuir todo" at bounding box center [440, 66] width 36 height 14
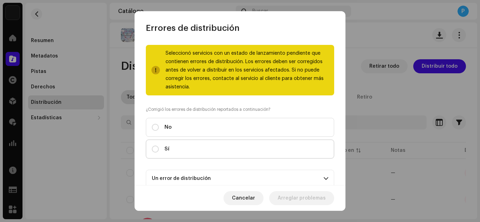
click at [222, 147] on label "Sí" at bounding box center [240, 149] width 188 height 19
click at [159, 147] on input "Sí" at bounding box center [155, 149] width 7 height 7
radio input "true"
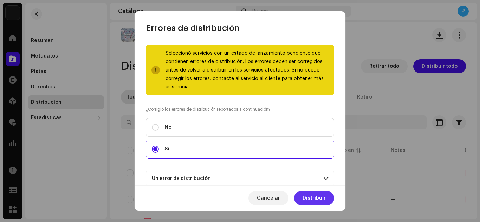
click at [309, 199] on span "Distribuir" at bounding box center [314, 199] width 23 height 14
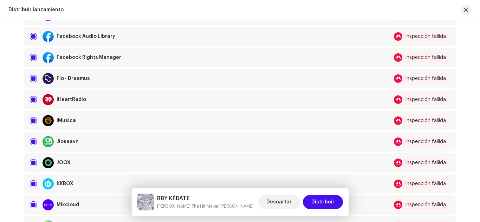
scroll to position [259, 0]
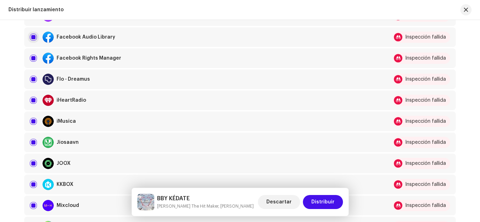
click at [34, 34] on input "checkbox" at bounding box center [33, 37] width 7 height 7
checkbox input "false"
click at [35, 57] on input "Row Selected" at bounding box center [33, 58] width 7 height 7
checkbox input "false"
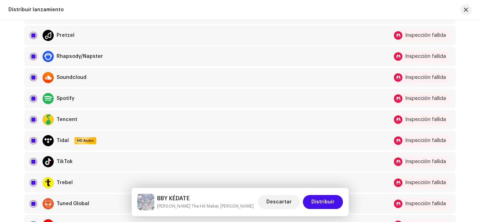
scroll to position [599, 0]
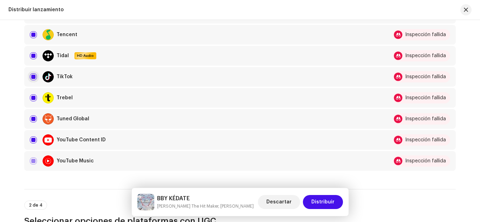
click at [30, 77] on input "Row Selected" at bounding box center [33, 76] width 7 height 7
checkbox input "false"
click at [30, 143] on input "Row Selected" at bounding box center [33, 140] width 7 height 7
checkbox input "false"
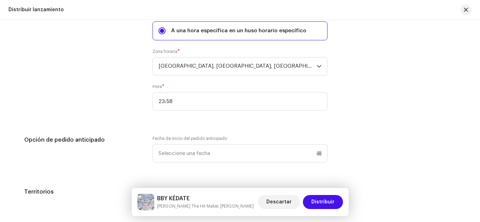
scroll to position [1135, 0]
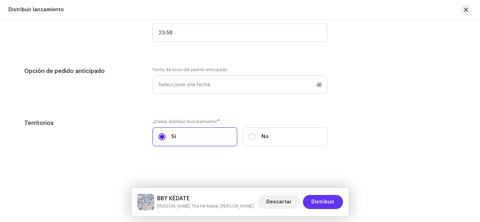
click at [318, 200] on span "Distribuir" at bounding box center [322, 202] width 23 height 14
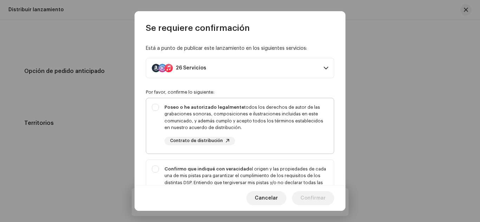
click at [311, 118] on div "Poseo o he autorizado legalmente todos los derechos de autor de las grabaciones…" at bounding box center [246, 117] width 164 height 27
checkbox input "true"
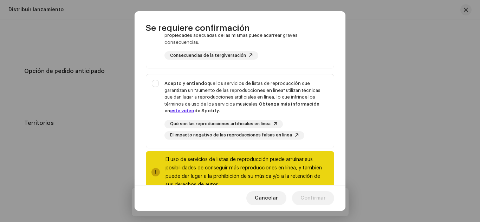
scroll to position [156, 0]
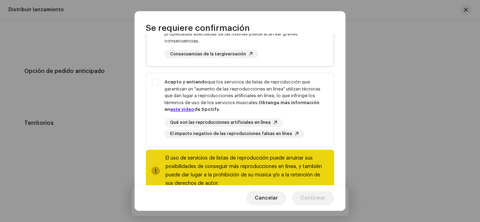
click at [291, 46] on div "Confirmo que indiqué con veracidad el origen y las propiedades de cada una de m…" at bounding box center [246, 34] width 164 height 48
checkbox input "true"
click at [285, 79] on div "Acepto y entiendo que los servicios de listas de reproducción que garantizan un…" at bounding box center [246, 96] width 164 height 34
checkbox input "true"
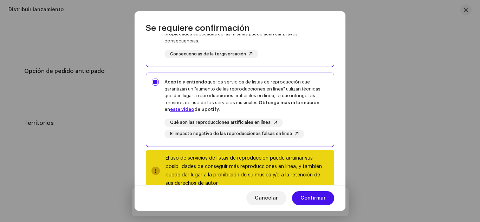
scroll to position [173, 0]
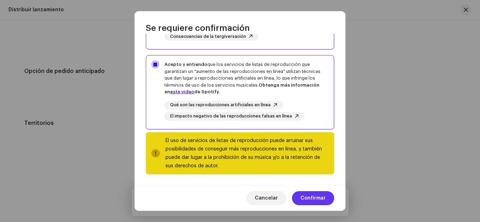
click at [308, 200] on span "Confirmar" at bounding box center [312, 199] width 25 height 14
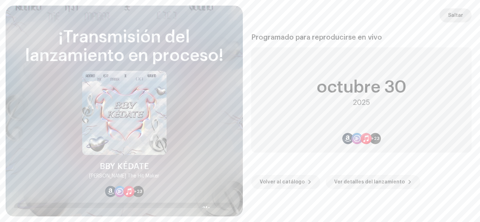
click at [455, 18] on span "Saltar" at bounding box center [455, 15] width 15 height 14
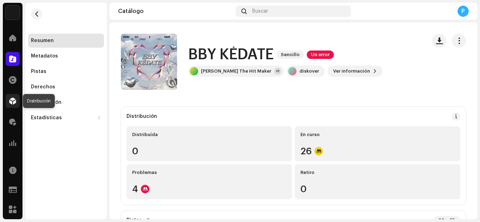
click at [9, 106] on div at bounding box center [13, 101] width 14 height 14
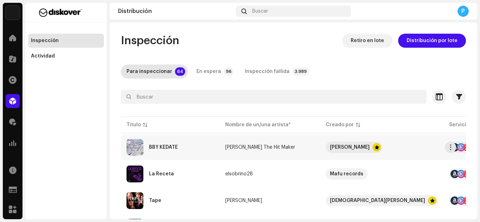
click at [170, 147] on div "BBY KÉDATE" at bounding box center [163, 147] width 29 height 5
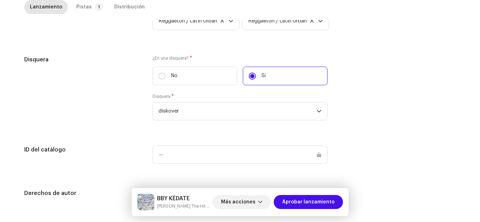
scroll to position [811, 0]
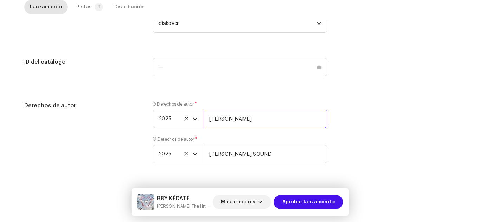
click at [304, 118] on input "Jhonathan Alexis Shive Mejia" at bounding box center [265, 119] width 124 height 18
paste input "| Distributed by Diskover Co."
type input "Jhonathan Alexis Shive Mejia | Distributed by Diskover Co."
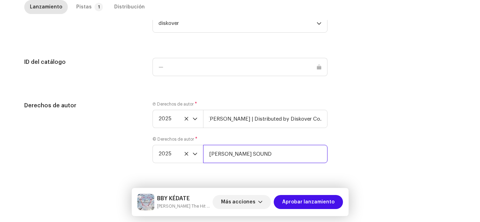
click at [265, 151] on input "LILI SOUND" at bounding box center [265, 154] width 124 height 18
paste input "| Distributed by Diskover Co."
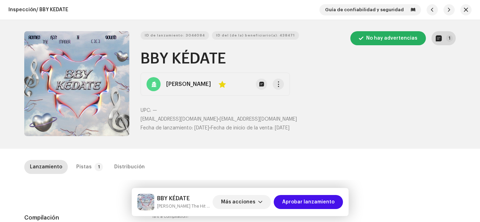
type input "LILI SOUND | Distributed by Diskover Co."
click at [436, 39] on span "button" at bounding box center [439, 38] width 6 height 6
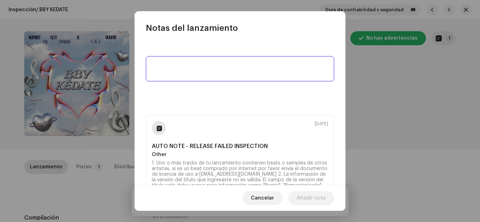
click at [232, 74] on textarea at bounding box center [240, 68] width 188 height 25
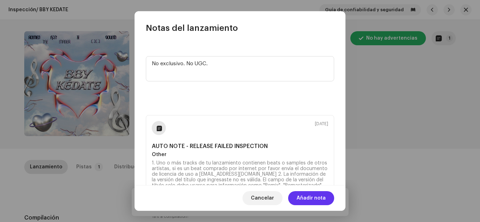
type textarea "No exclusivo. No UGC."
click at [316, 203] on span "Añadir nota" at bounding box center [311, 199] width 29 height 14
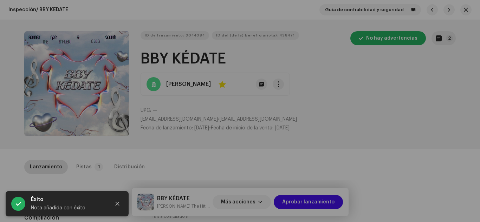
click at [380, 89] on div "Notas del lanzamiento 8 oct 2025 No exclusivo. No UGC. 6 oct 2025 AUTO NOTE - R…" at bounding box center [240, 111] width 480 height 222
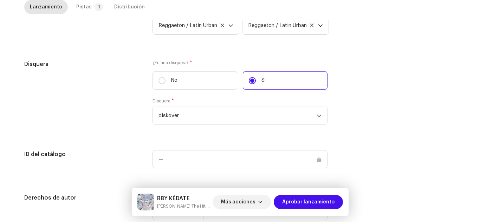
scroll to position [811, 0]
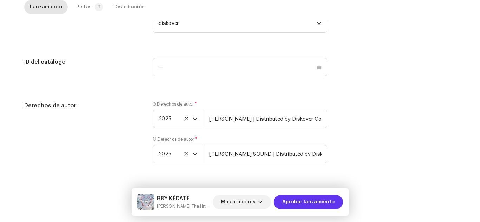
click at [328, 205] on span "Aprobar lanzamiento" at bounding box center [308, 202] width 52 height 14
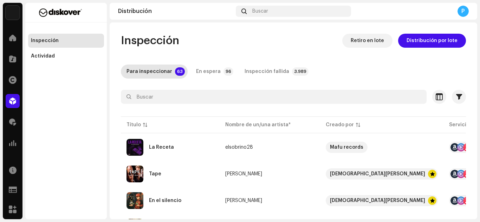
click at [8, 51] on div "Catálogo" at bounding box center [13, 59] width 20 height 20
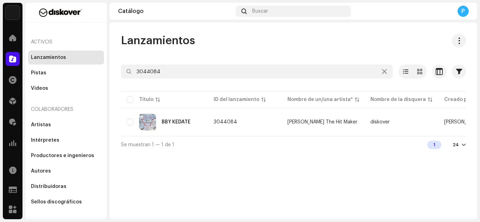
click at [169, 64] on div "Lanzamientos 3044084 Seleccionado 0 Seleccionar todo 1 Opciones Filtros Estado …" at bounding box center [294, 93] width 368 height 119
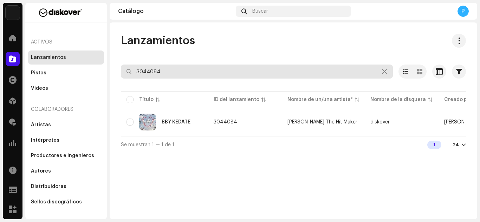
click at [169, 66] on input "3044084" at bounding box center [257, 72] width 272 height 14
paste input "197547951381"
type input "197547951381"
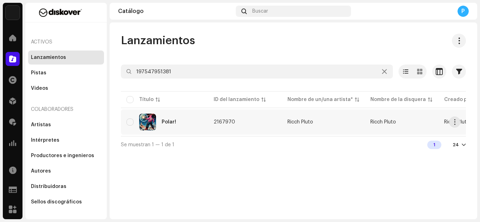
click at [168, 123] on div "Polar!" at bounding box center [169, 122] width 14 height 5
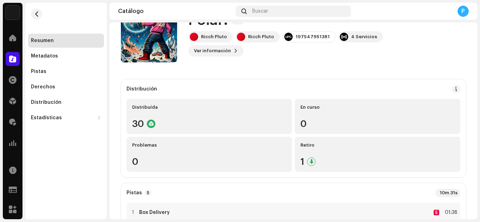
scroll to position [28, 0]
click at [60, 104] on div "Distribución" at bounding box center [66, 103] width 70 height 6
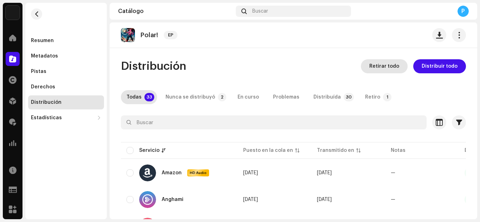
click at [371, 71] on span "Retirar todo" at bounding box center [384, 66] width 30 height 14
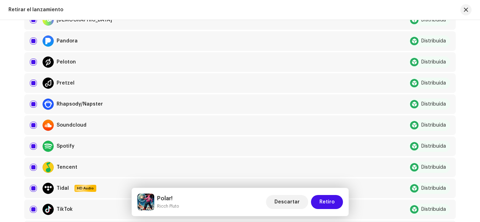
scroll to position [670, 0]
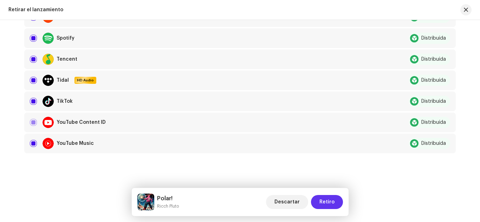
click at [321, 203] on span "Retiro" at bounding box center [326, 202] width 15 height 14
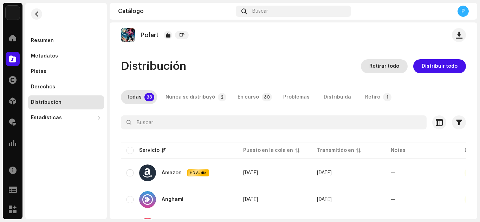
click at [382, 73] on span "Retirar todo" at bounding box center [384, 66] width 30 height 14
click at [292, 48] on div "No elegible para retiro No se puede retirar el lanzamiento de los servicios sel…" at bounding box center [240, 111] width 480 height 222
click at [8, 63] on div at bounding box center [13, 59] width 14 height 14
